Goal: Information Seeking & Learning: Learn about a topic

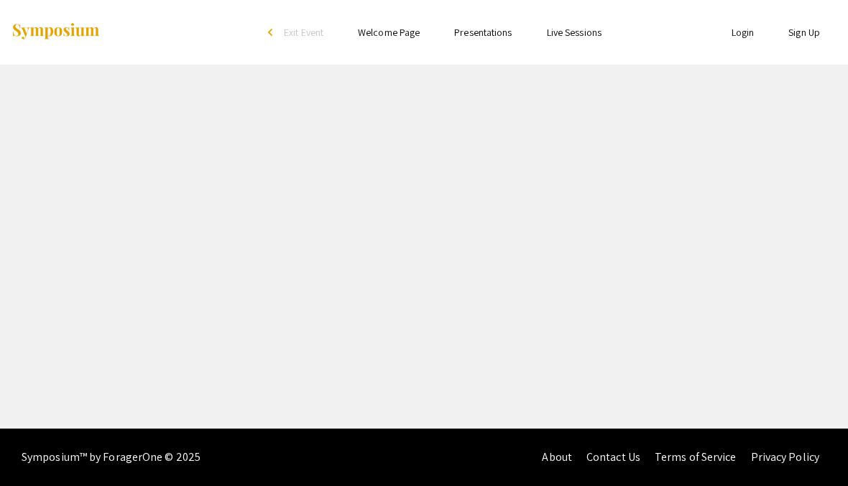
scroll to position [30, 0]
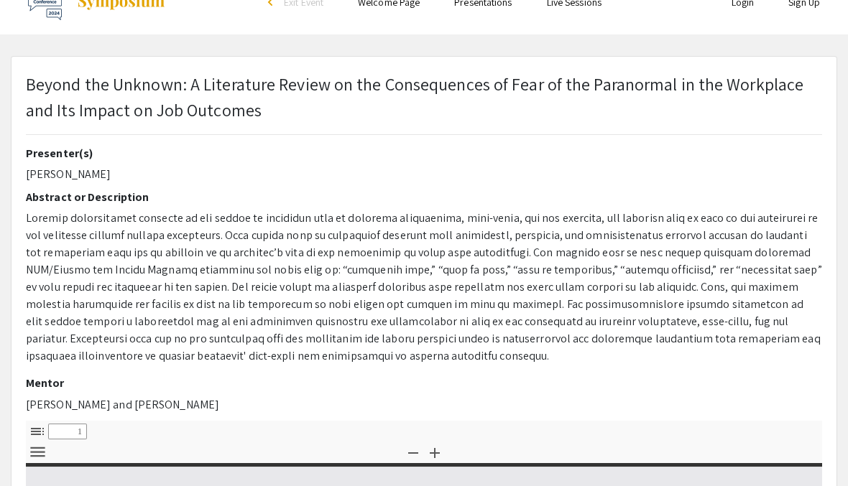
type input "0"
select select "custom"
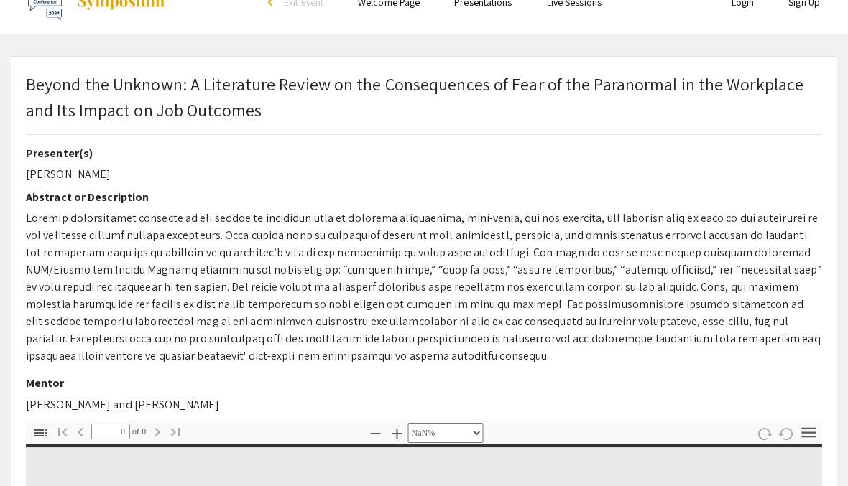
type input "1"
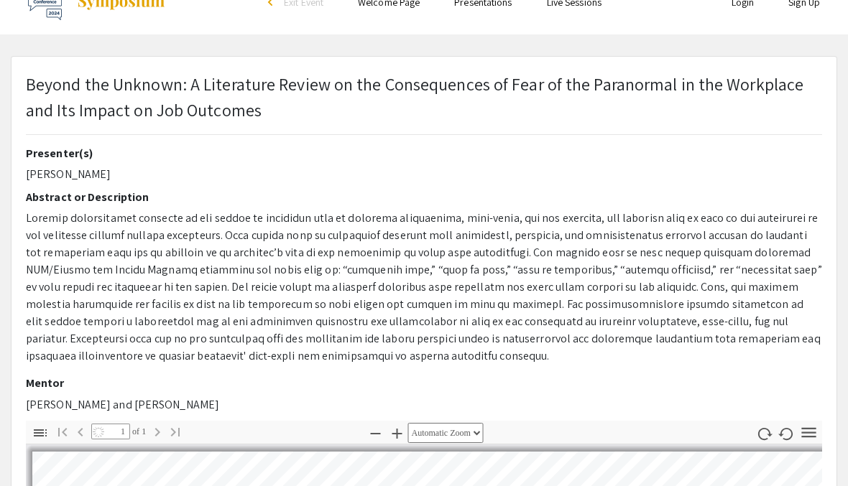
select select "auto"
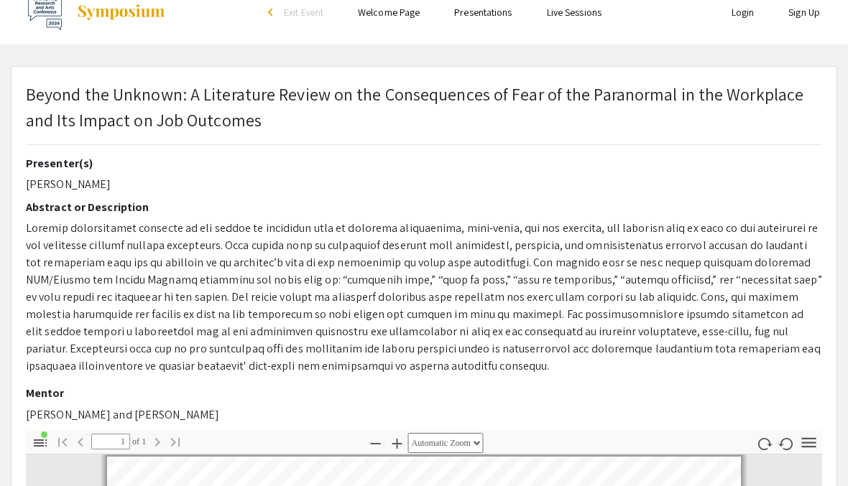
scroll to position [20, 0]
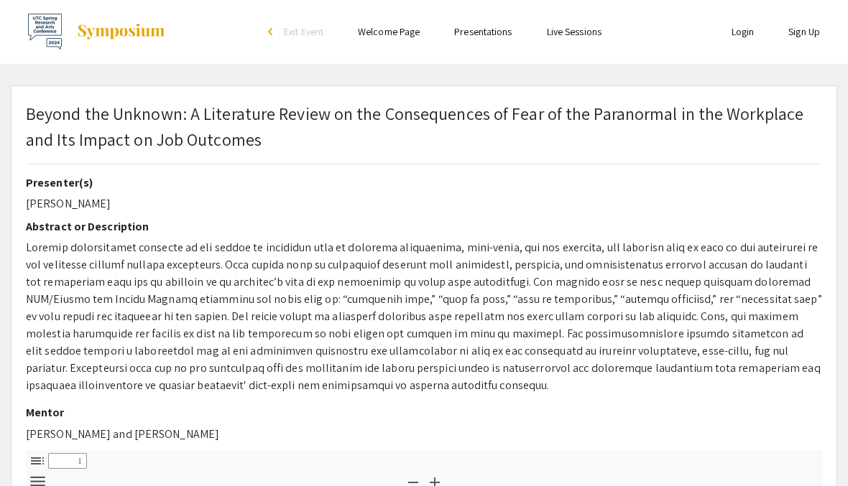
select select "custom"
type input "0"
select select "custom"
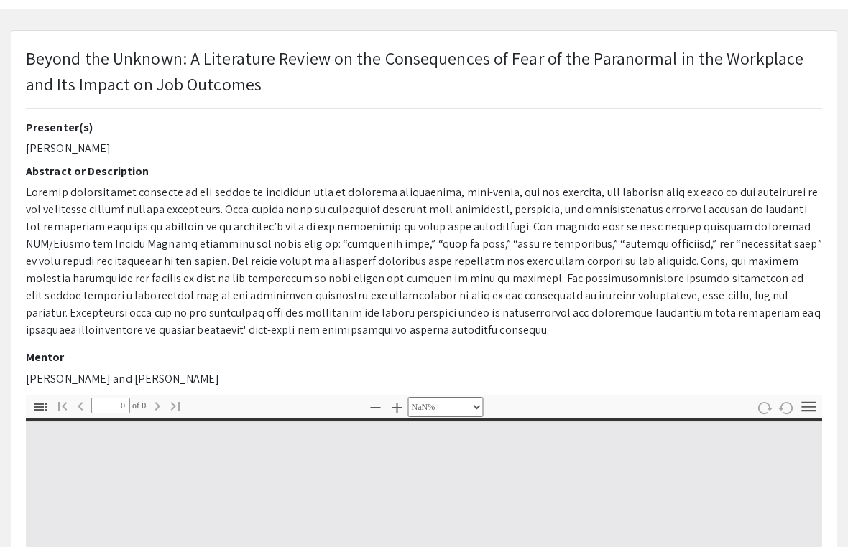
scroll to position [57, 0]
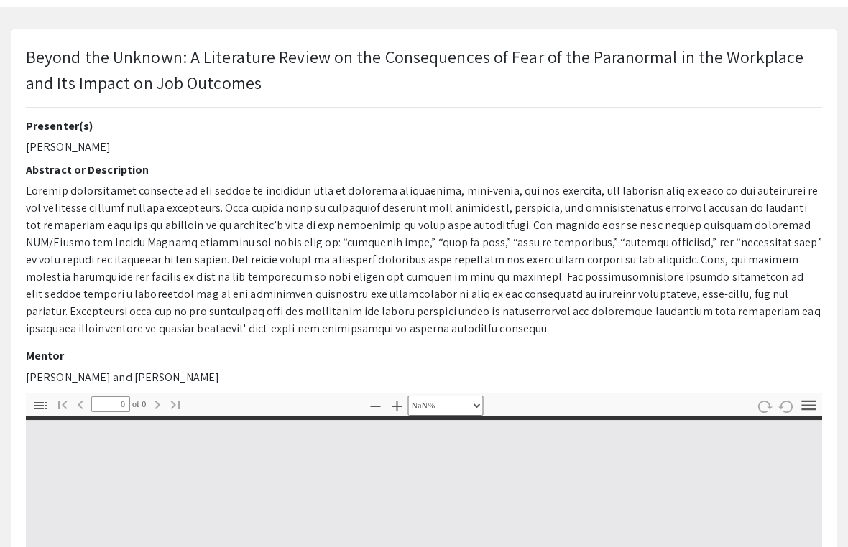
type input "1"
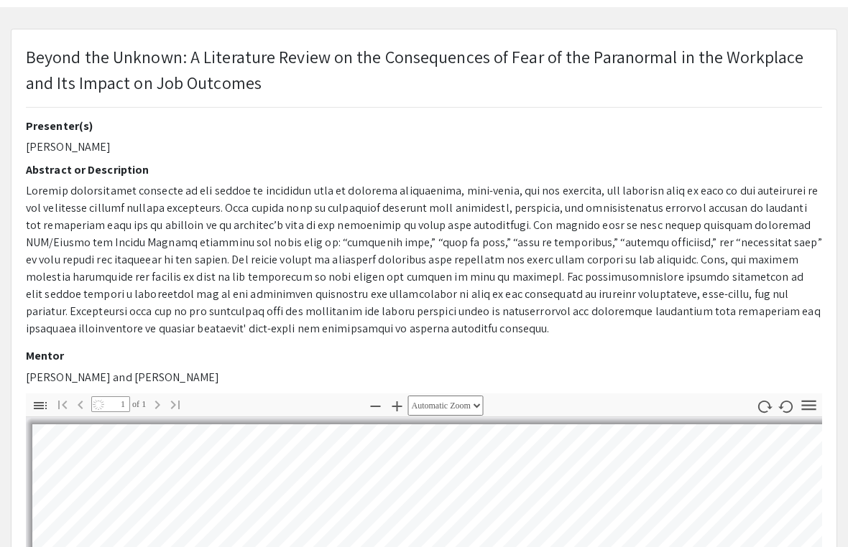
select select "auto"
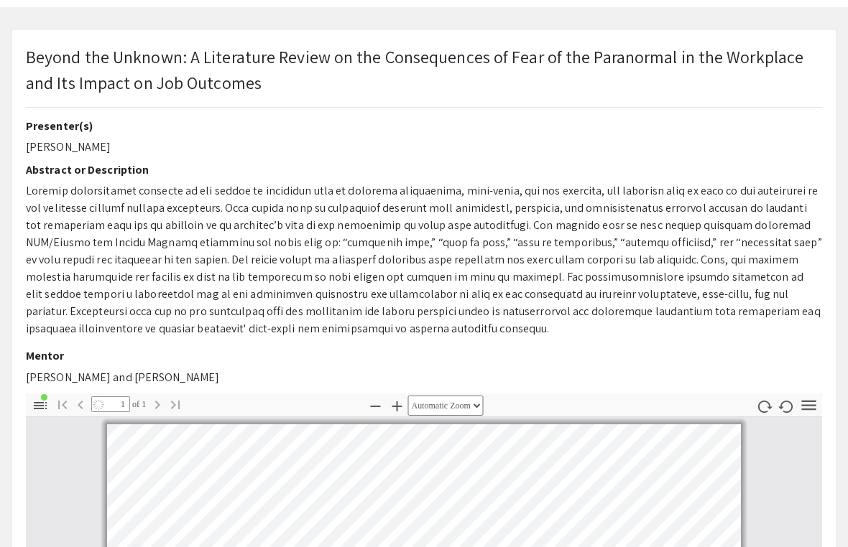
scroll to position [5, 0]
